Goal: Task Accomplishment & Management: Manage account settings

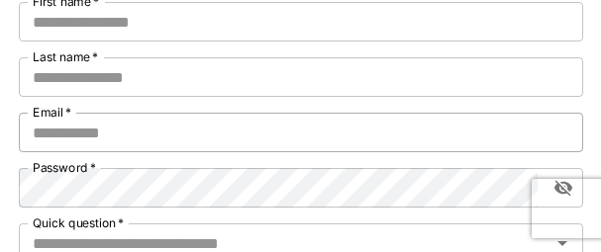
scroll to position [198, 0]
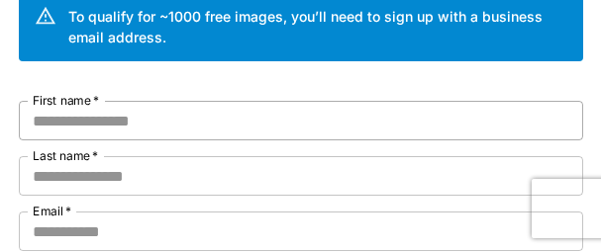
click at [166, 129] on input "First name   *" at bounding box center [301, 121] width 564 height 40
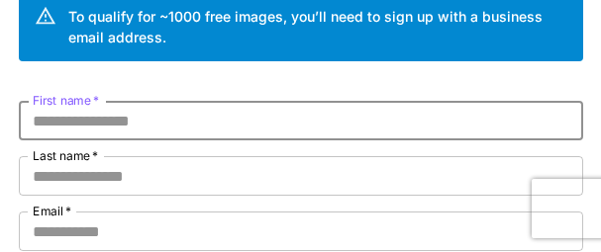
paste input "********"
type input "********"
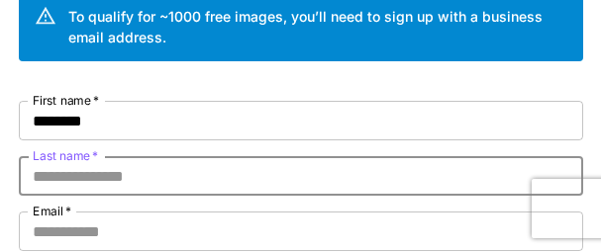
click at [128, 173] on input "Last name   *" at bounding box center [301, 176] width 564 height 40
paste input "*********"
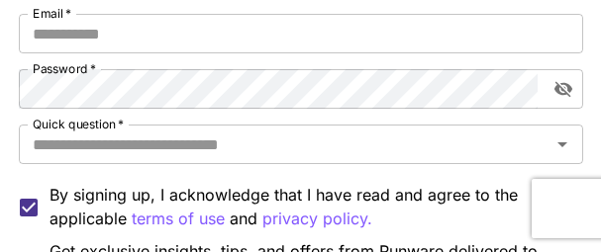
scroll to position [297, 0]
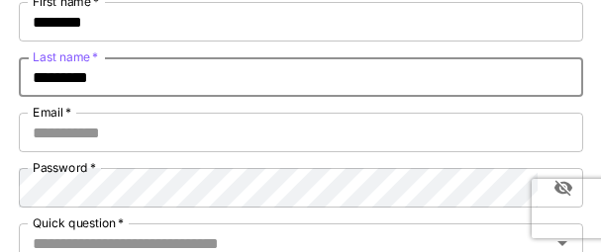
drag, startPoint x: 120, startPoint y: 74, endPoint x: 29, endPoint y: 78, distance: 91.1
click at [29, 78] on input "*********" at bounding box center [301, 77] width 564 height 40
type input "*********"
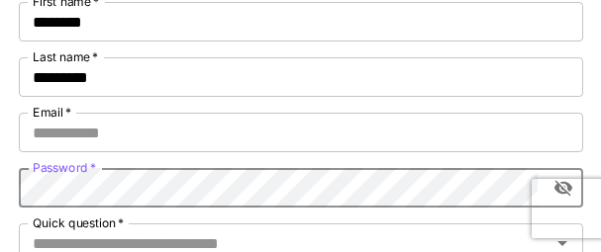
scroll to position [396, 0]
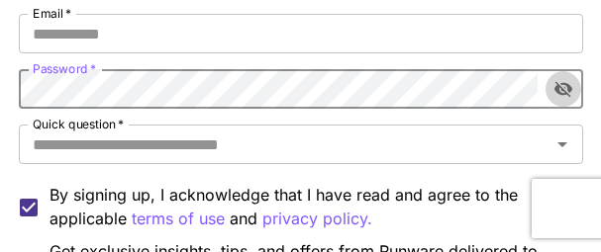
click at [485, 89] on icon "toggle password visibility" at bounding box center [563, 89] width 20 height 20
click at [0, 89] on div "Kick off with ~1000 free images! 🎈 Welcome to Runware To qualify for ~1000 free…" at bounding box center [300, 77] width 601 height 946
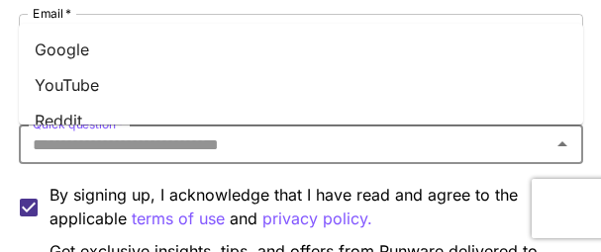
click at [366, 140] on input "Quick question   *" at bounding box center [285, 145] width 520 height 28
click at [75, 74] on li "YouTube" at bounding box center [301, 85] width 564 height 36
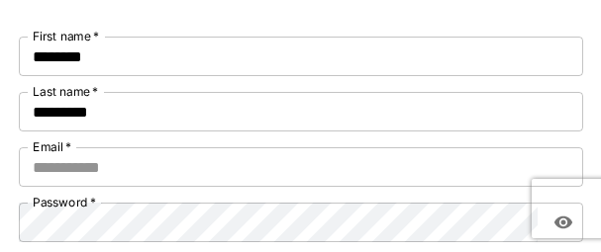
scroll to position [297, 0]
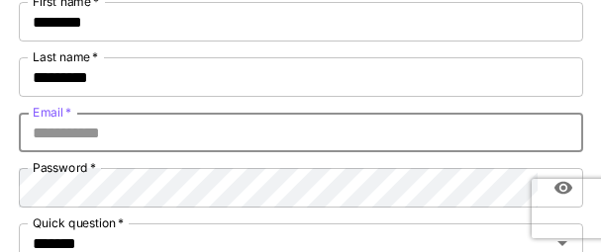
click at [108, 136] on input "Email   *" at bounding box center [301, 133] width 564 height 40
paste input "**********"
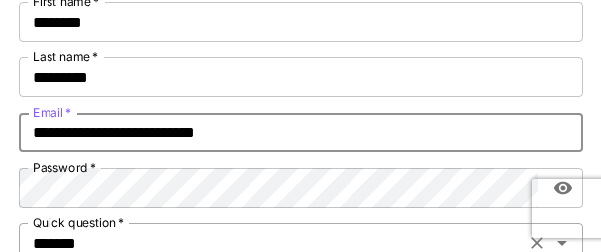
type input "**********"
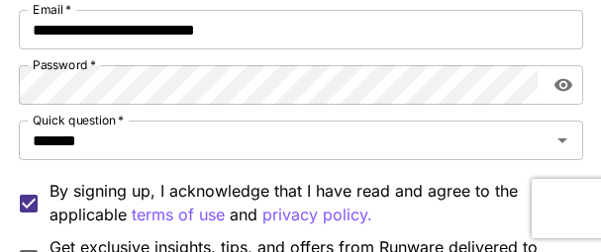
scroll to position [495, 0]
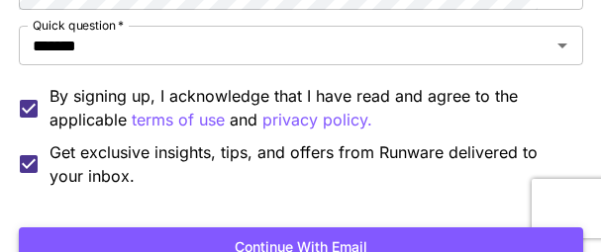
click at [286, 240] on button "Continue with email" at bounding box center [301, 248] width 564 height 41
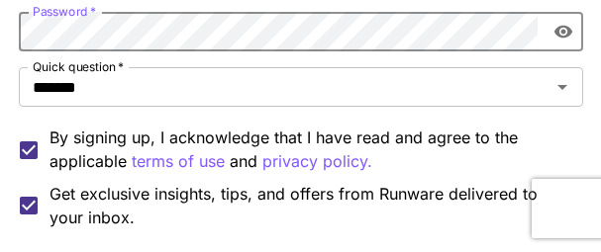
scroll to position [564, 0]
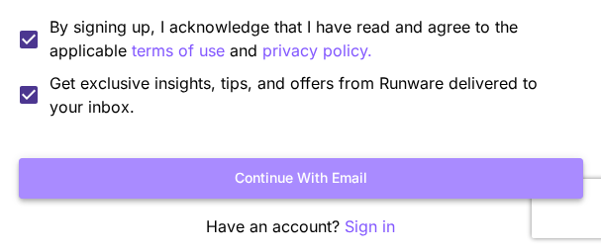
click at [259, 181] on button "Continue with email" at bounding box center [301, 178] width 564 height 41
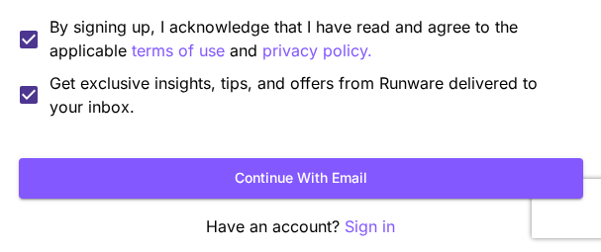
scroll to position [212, 0]
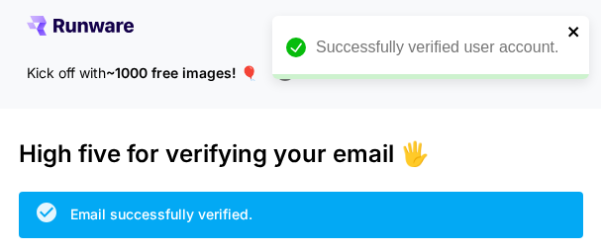
click at [574, 33] on icon "close" at bounding box center [573, 32] width 10 height 10
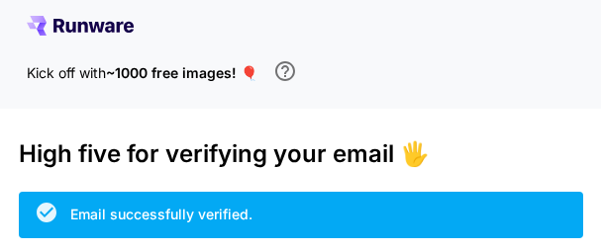
click at [79, 21] on icon at bounding box center [80, 26] width 107 height 20
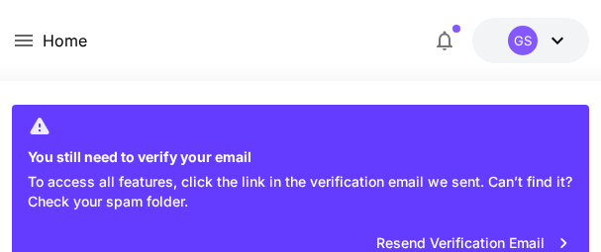
click at [555, 41] on icon at bounding box center [557, 41] width 12 height 7
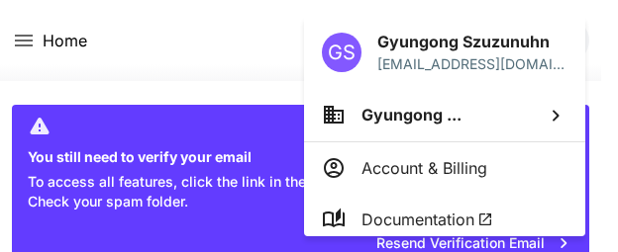
click at [210, 28] on div at bounding box center [309, 126] width 618 height 252
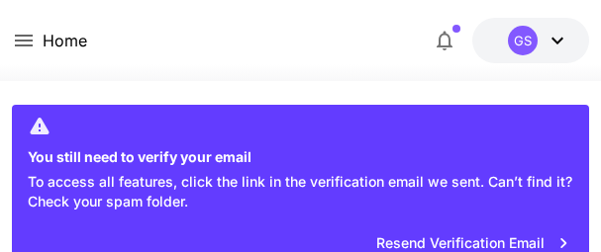
click at [555, 37] on icon at bounding box center [557, 41] width 24 height 24
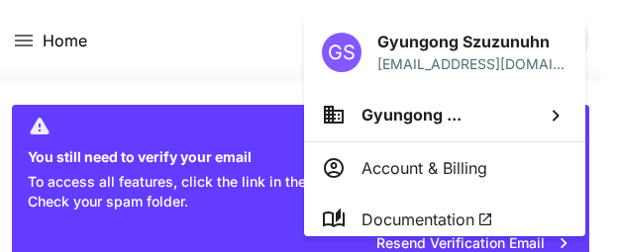
click at [252, 40] on div at bounding box center [309, 126] width 618 height 252
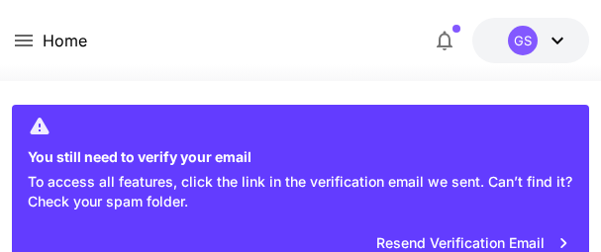
click at [18, 35] on icon at bounding box center [24, 41] width 24 height 24
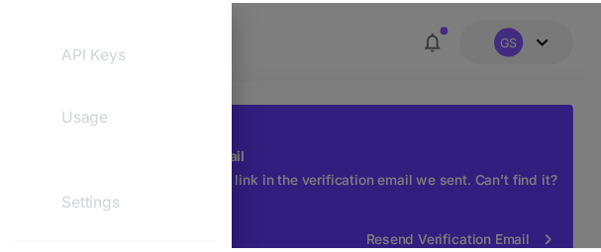
scroll to position [396, 0]
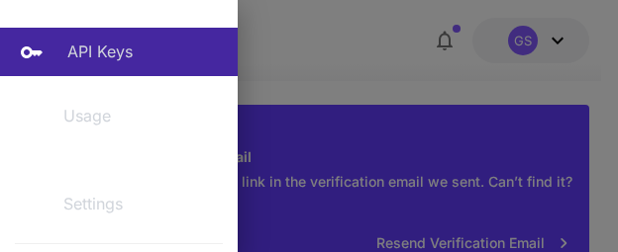
click at [90, 45] on p "API Keys" at bounding box center [99, 52] width 65 height 24
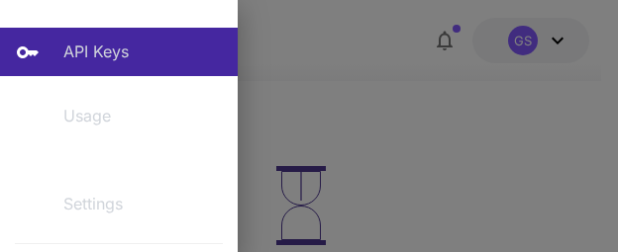
click at [490, 125] on div at bounding box center [309, 126] width 618 height 252
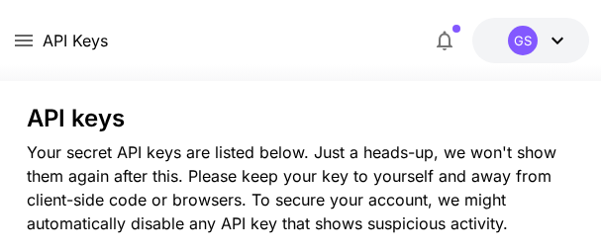
click at [343, 47] on div "API Keys $0.00 credits left GS" at bounding box center [300, 41] width 577 height 46
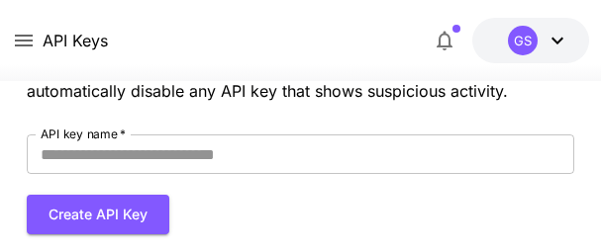
scroll to position [99, 0]
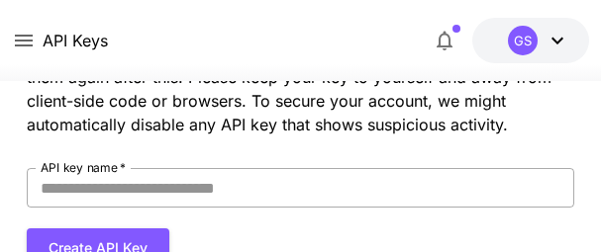
click at [120, 189] on input "API key name   *" at bounding box center [301, 188] width 548 height 40
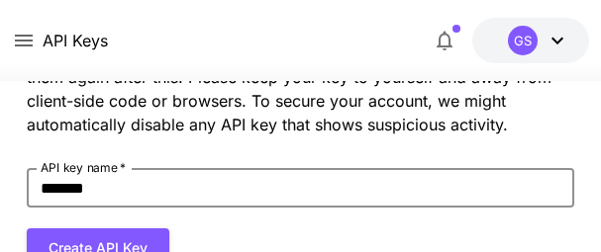
scroll to position [198, 0]
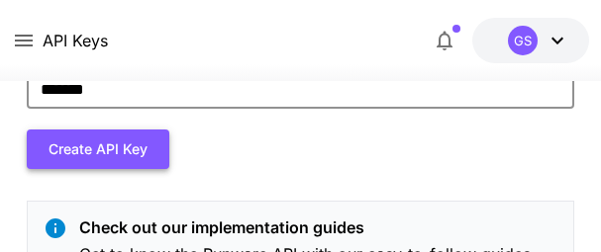
type input "*******"
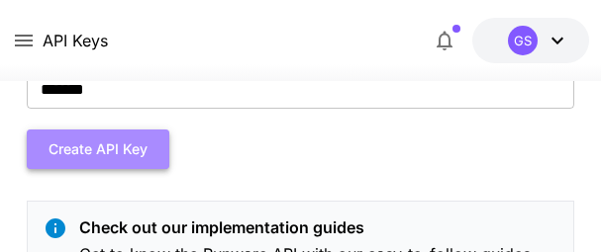
click at [86, 145] on button "Create API Key" at bounding box center [98, 150] width 143 height 41
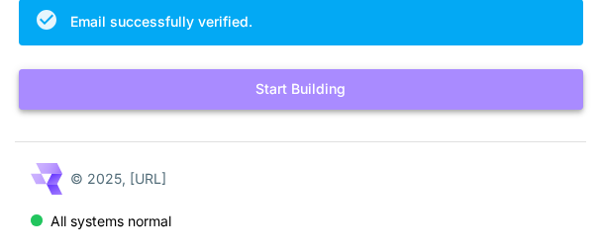
click at [288, 92] on button "Start Building" at bounding box center [301, 89] width 564 height 41
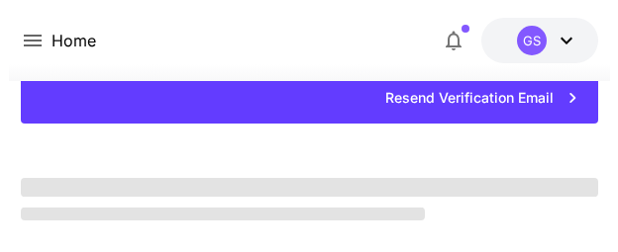
scroll to position [193, 0]
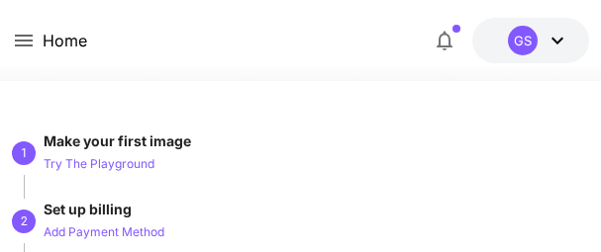
click at [24, 44] on icon at bounding box center [24, 41] width 24 height 24
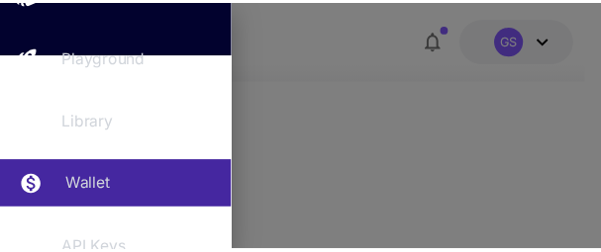
scroll to position [297, 0]
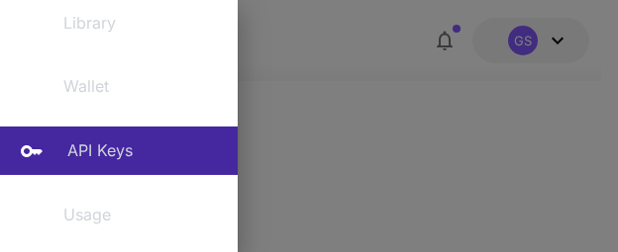
click at [107, 160] on p "API Keys" at bounding box center [99, 151] width 65 height 24
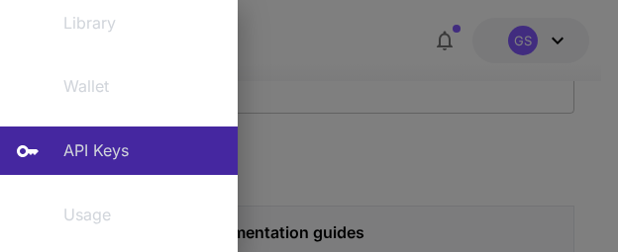
click at [436, 136] on div at bounding box center [309, 126] width 618 height 252
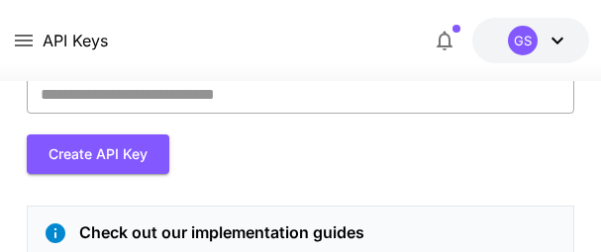
click at [130, 93] on input "API key name   *" at bounding box center [301, 94] width 548 height 40
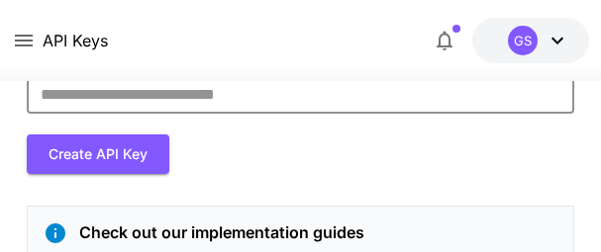
type input "*******"
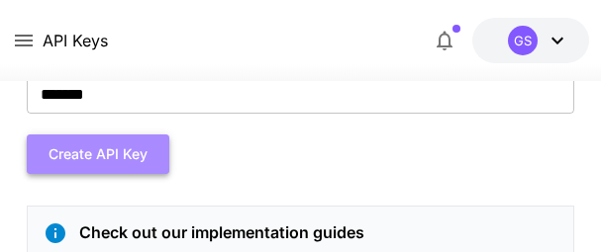
click at [94, 160] on button "Create API Key" at bounding box center [98, 155] width 143 height 41
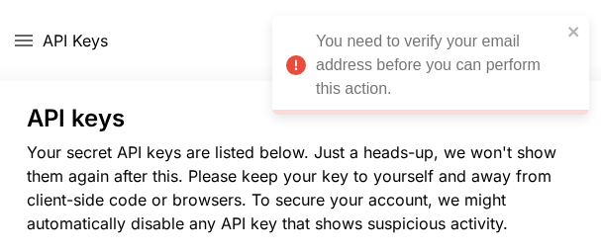
click at [175, 80] on div at bounding box center [300, 69] width 601 height 24
click at [359, 51] on div "You need to verify your email address before you can perform this action." at bounding box center [438, 65] width 245 height 71
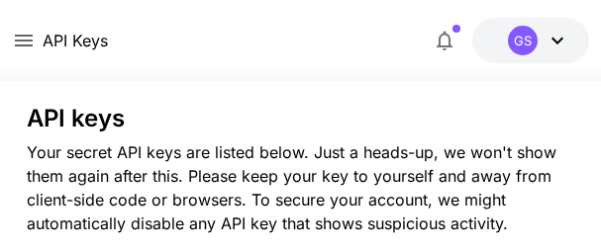
scroll to position [198, 0]
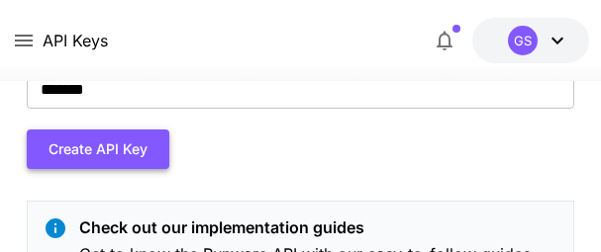
click at [101, 151] on button "Create API Key" at bounding box center [98, 150] width 143 height 41
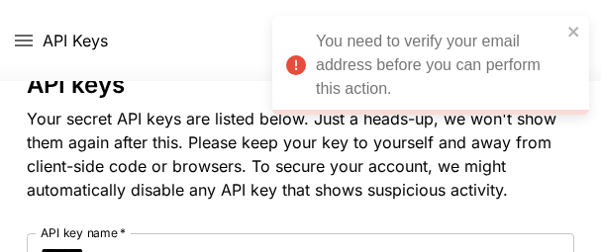
scroll to position [0, 0]
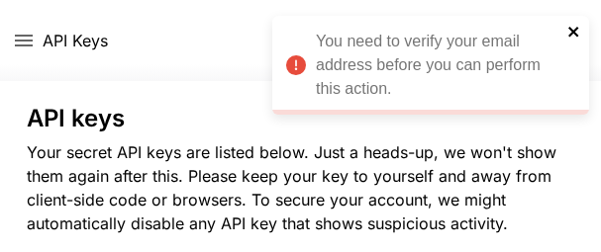
click at [579, 29] on icon "close" at bounding box center [574, 32] width 14 height 16
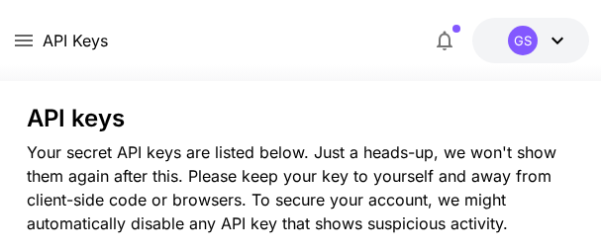
click at [550, 41] on icon at bounding box center [557, 41] width 24 height 24
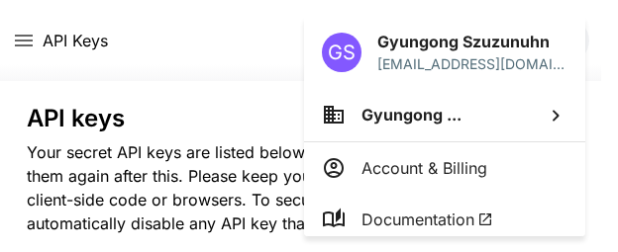
click at [169, 40] on div at bounding box center [309, 126] width 618 height 252
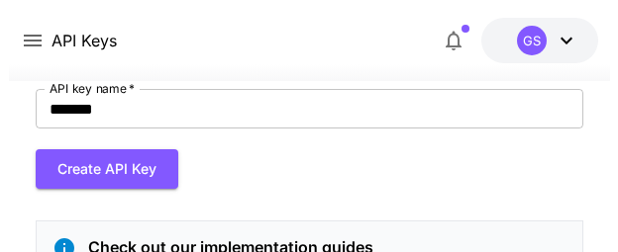
scroll to position [198, 0]
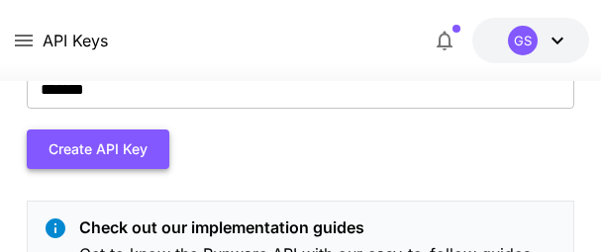
click at [90, 140] on button "Create API Key" at bounding box center [98, 150] width 143 height 41
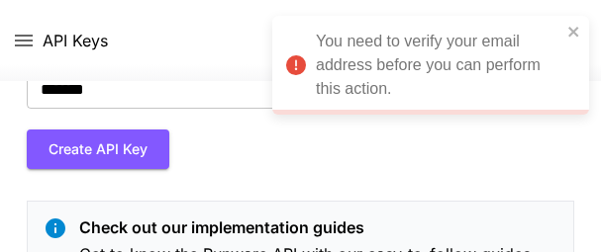
click at [380, 69] on div "You need to verify your email address before you can perform this action." at bounding box center [438, 65] width 245 height 71
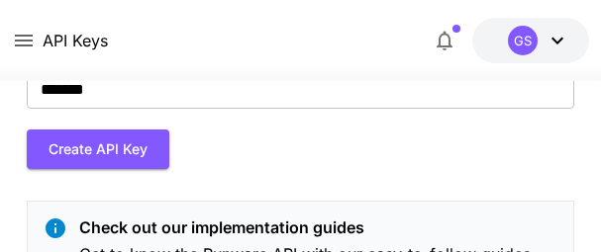
click at [24, 34] on icon at bounding box center [24, 41] width 24 height 24
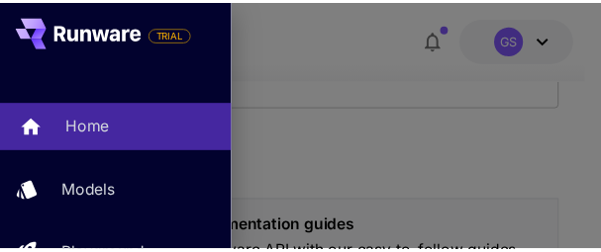
scroll to position [99, 0]
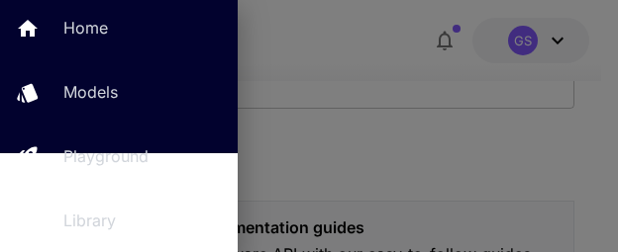
click at [579, 164] on div at bounding box center [309, 126] width 618 height 252
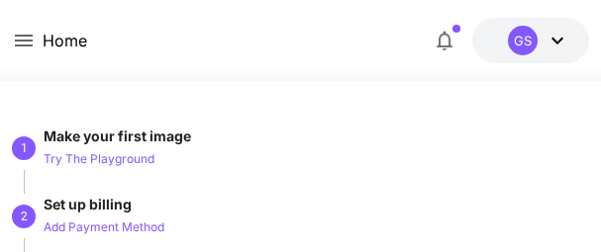
scroll to position [193, 0]
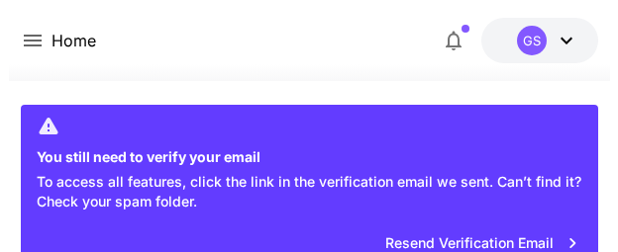
scroll to position [99, 0]
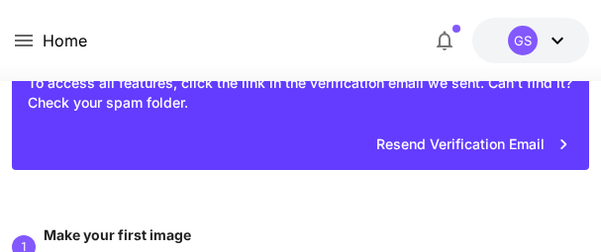
click at [511, 144] on button "Resend Verification Email" at bounding box center [473, 145] width 216 height 41
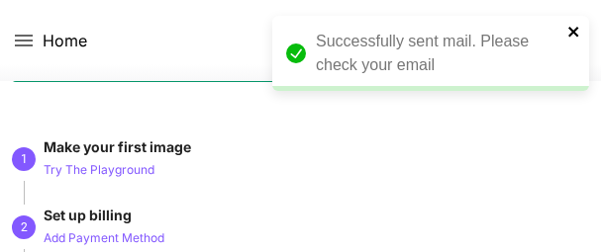
click at [574, 33] on icon "close" at bounding box center [573, 32] width 10 height 10
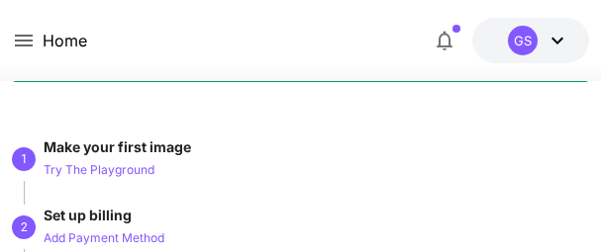
click at [551, 33] on icon at bounding box center [557, 41] width 24 height 24
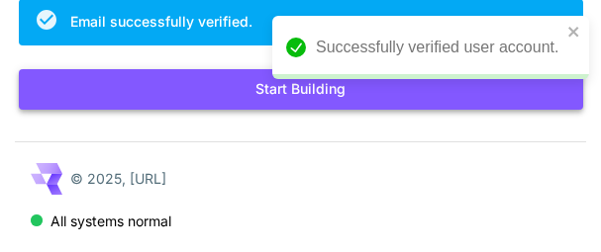
click at [238, 98] on button "Start Building" at bounding box center [301, 89] width 564 height 41
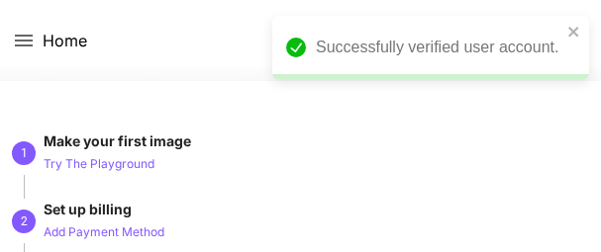
click at [21, 37] on icon at bounding box center [24, 41] width 18 height 12
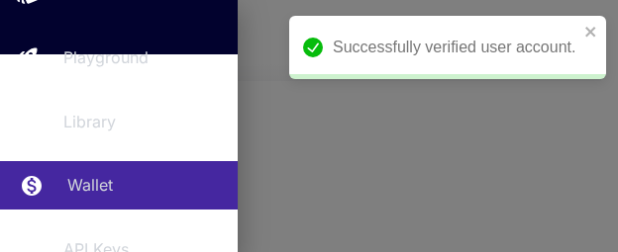
scroll to position [297, 0]
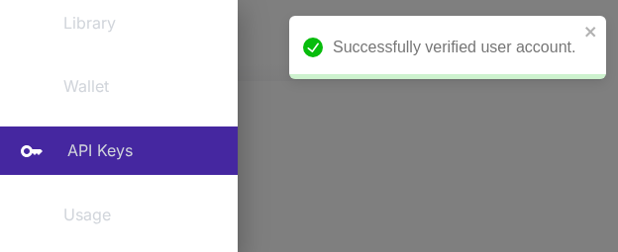
click at [100, 156] on p "API Keys" at bounding box center [99, 151] width 65 height 24
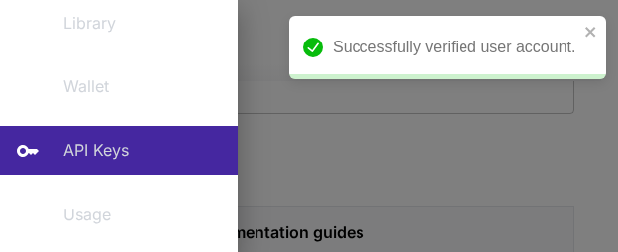
click at [429, 150] on div at bounding box center [309, 126] width 618 height 252
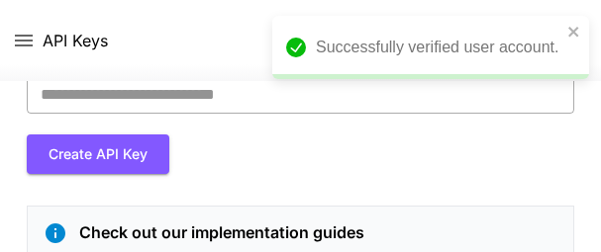
click at [125, 89] on input "API key name   *" at bounding box center [301, 94] width 548 height 40
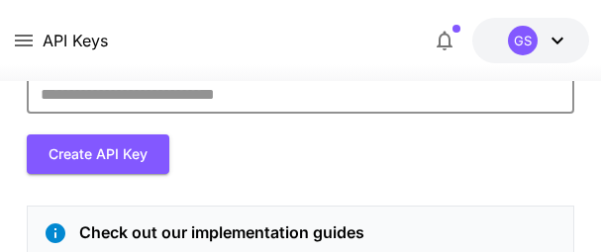
type input "*******"
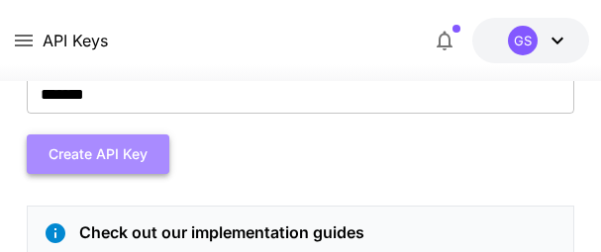
click at [84, 157] on button "Create API Key" at bounding box center [98, 155] width 143 height 41
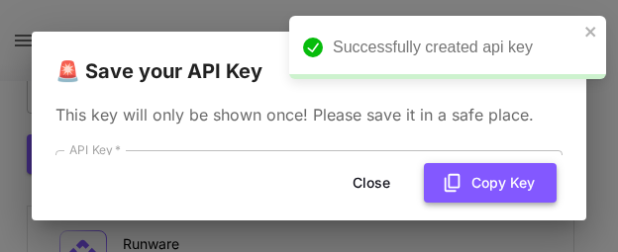
click at [495, 174] on button "Copy Key" at bounding box center [490, 183] width 133 height 41
